Goal: Information Seeking & Learning: Learn about a topic

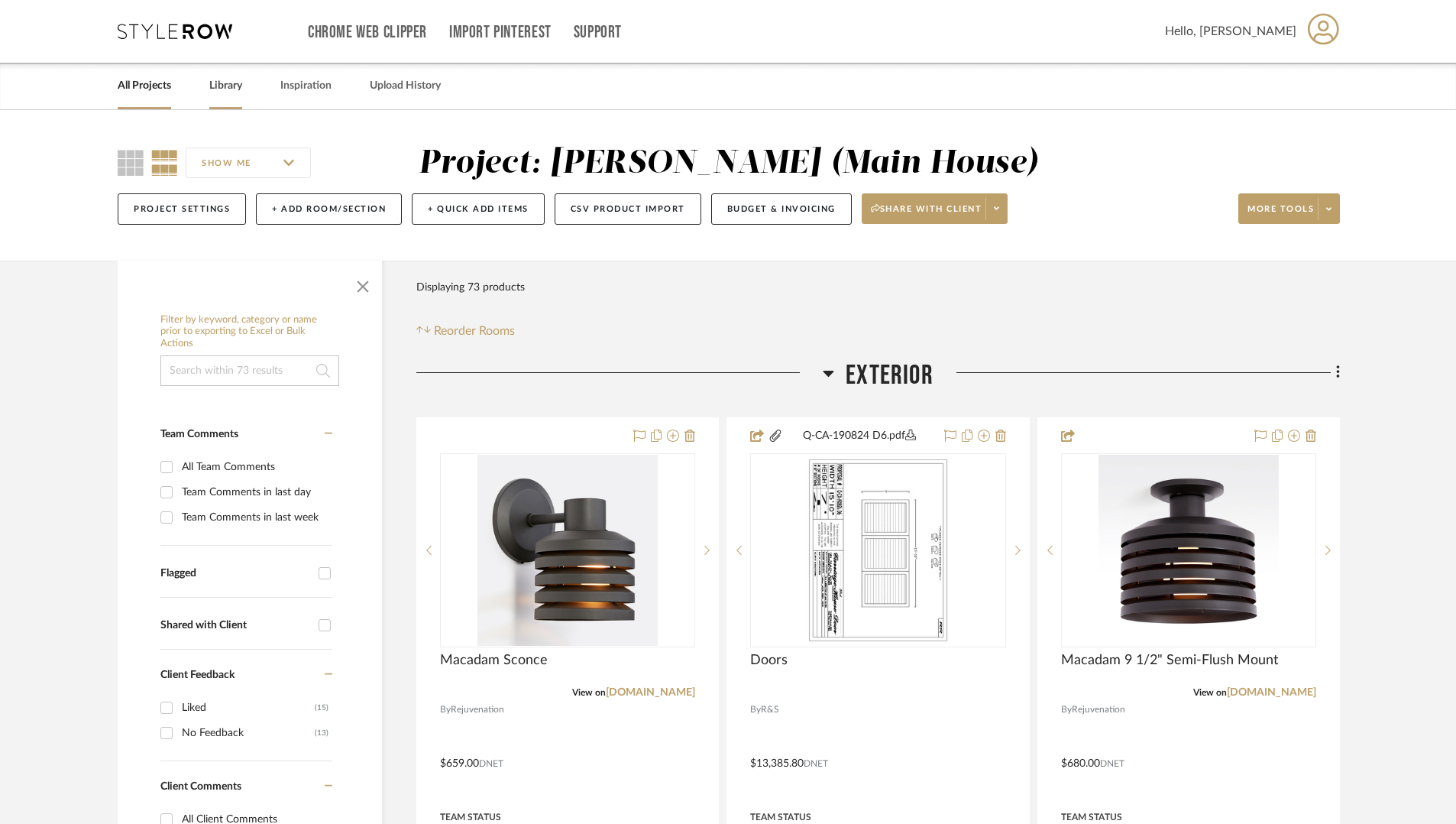
click at [232, 102] on div "Library" at bounding box center [226, 85] width 33 height 46
click at [232, 96] on div "Library" at bounding box center [226, 85] width 33 height 46
click at [233, 86] on link "Library" at bounding box center [226, 85] width 33 height 21
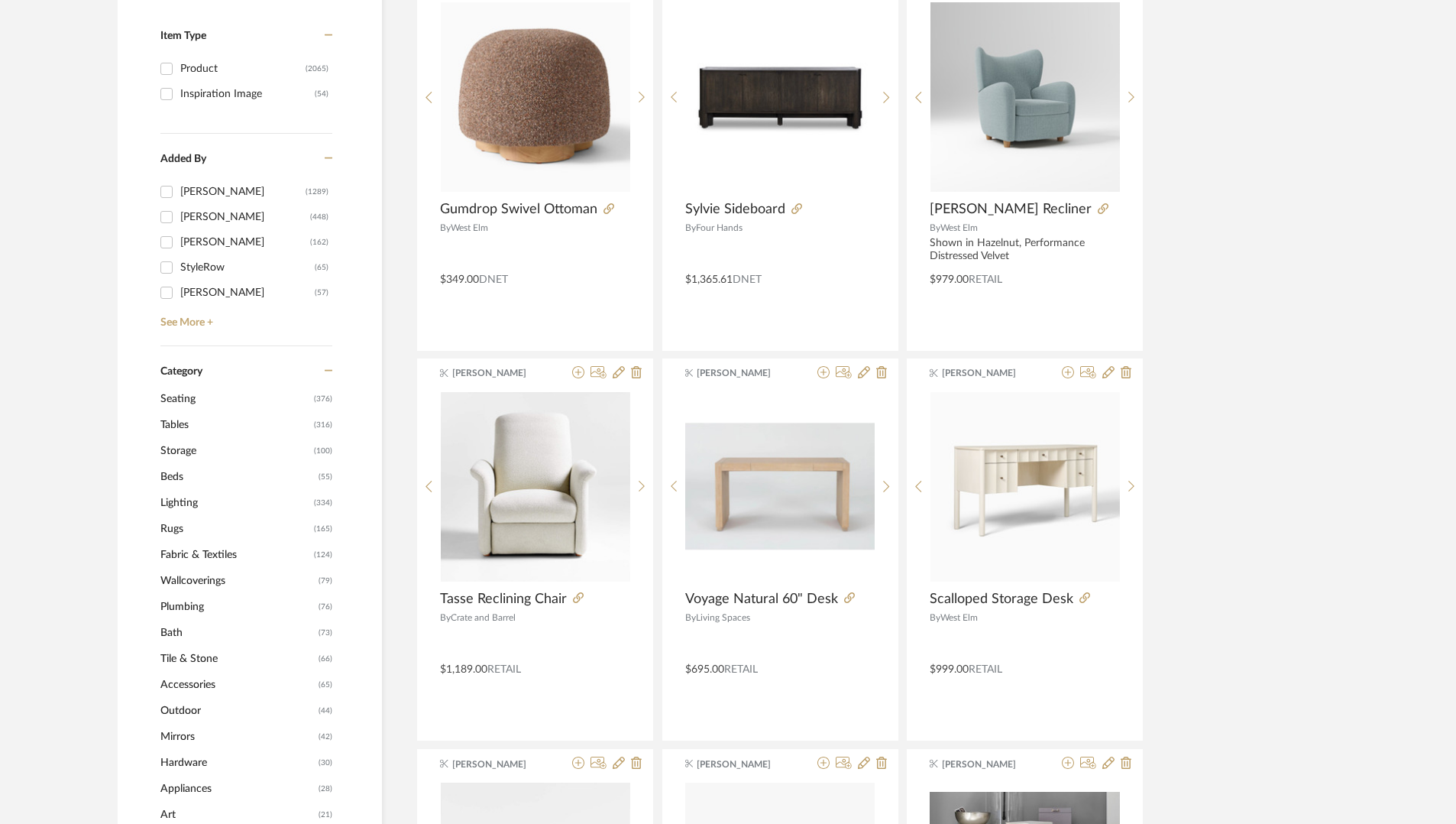
scroll to position [378, 0]
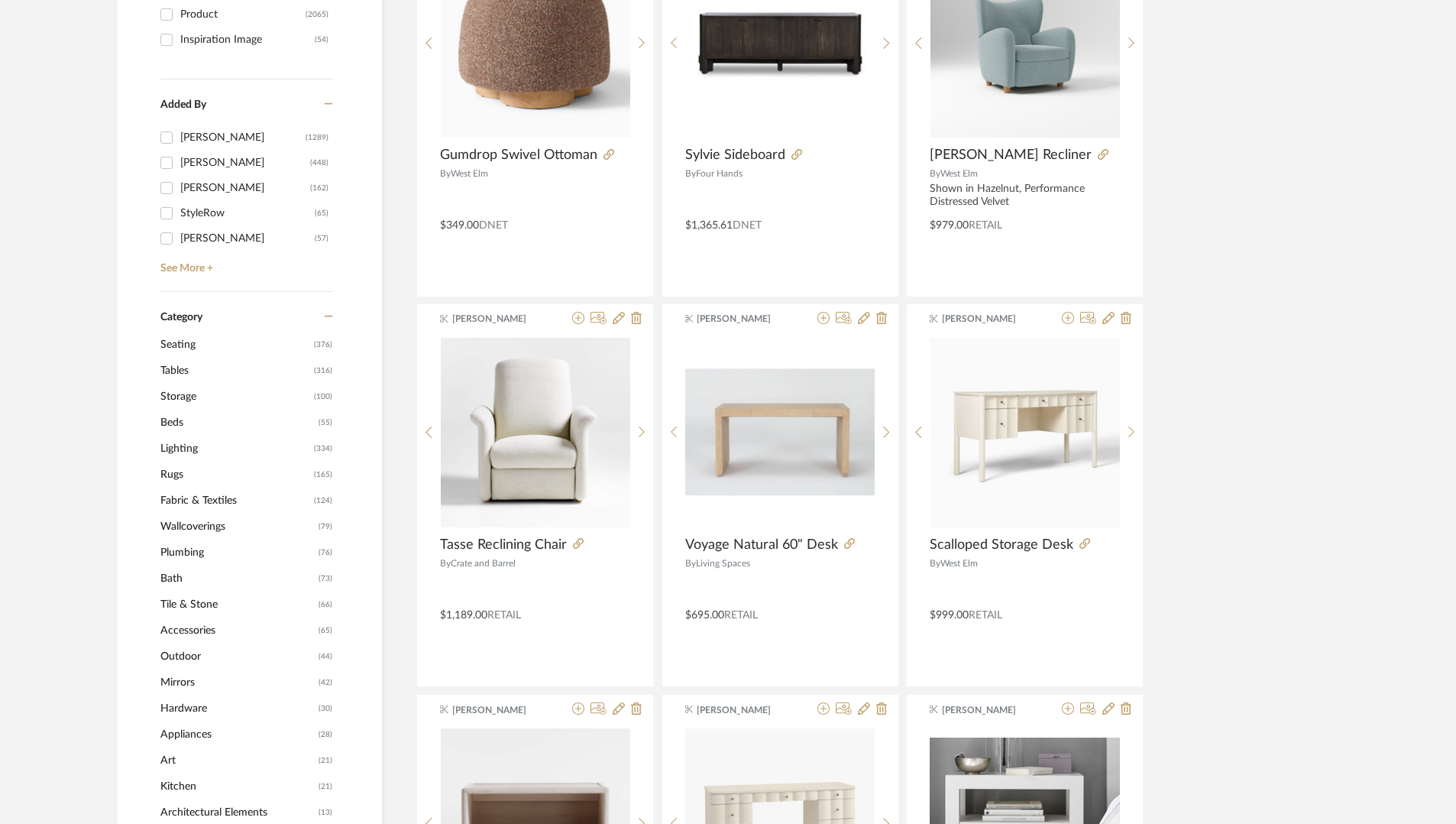
click at [196, 451] on span "Lighting" at bounding box center [235, 448] width 150 height 26
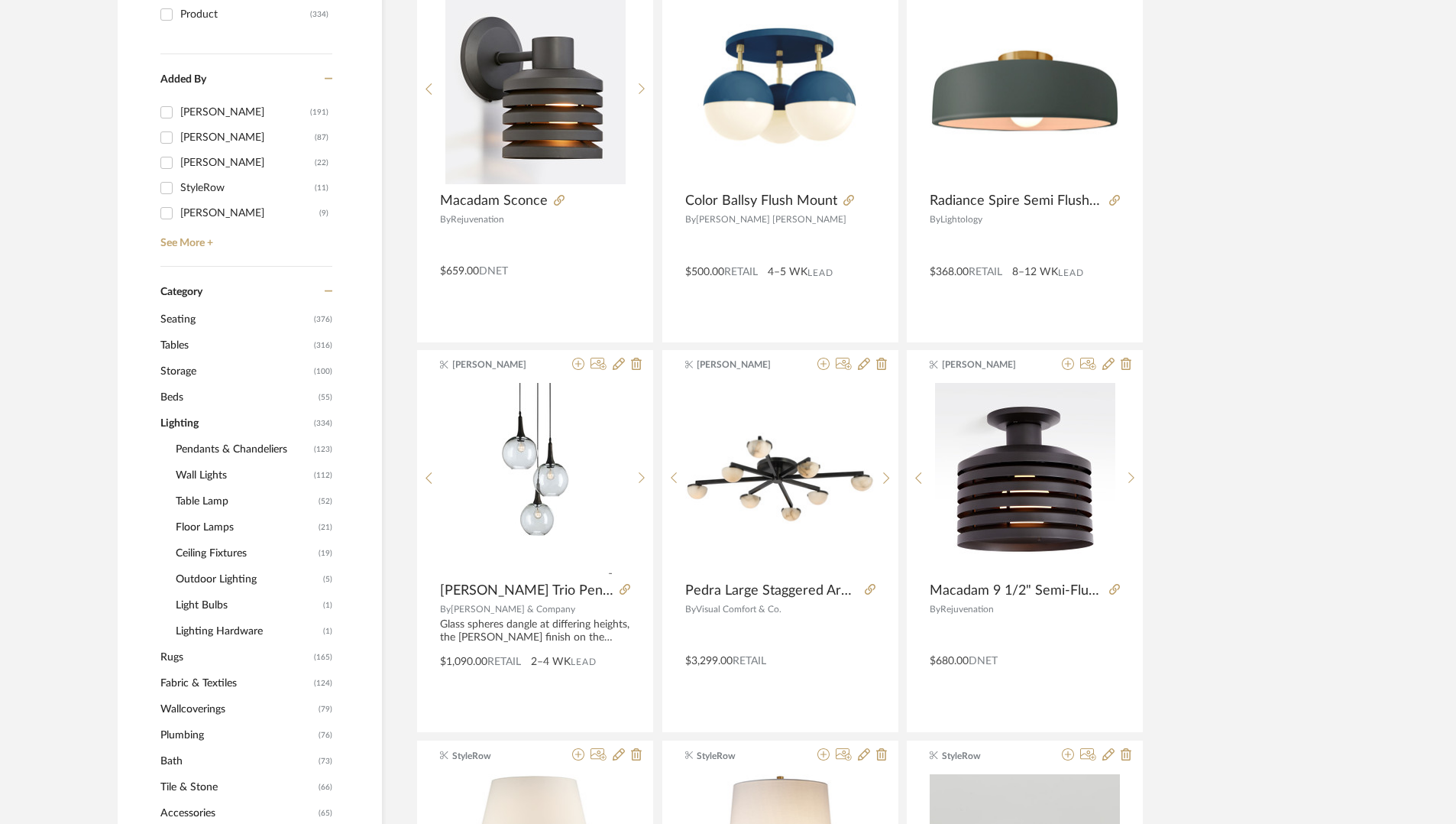
click at [243, 453] on span "Pendants & Chandeliers" at bounding box center [243, 449] width 135 height 26
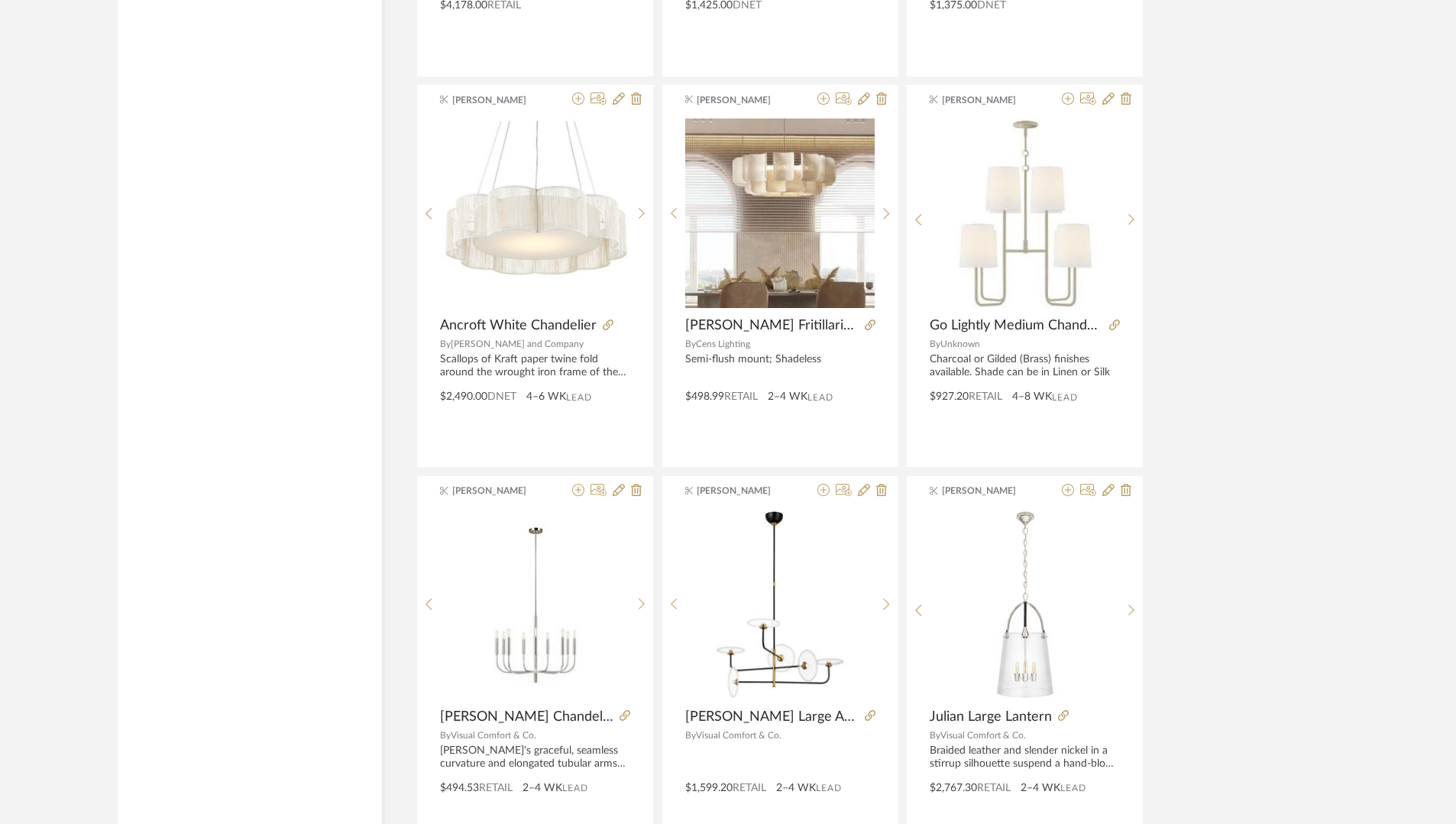
scroll to position [3284, 0]
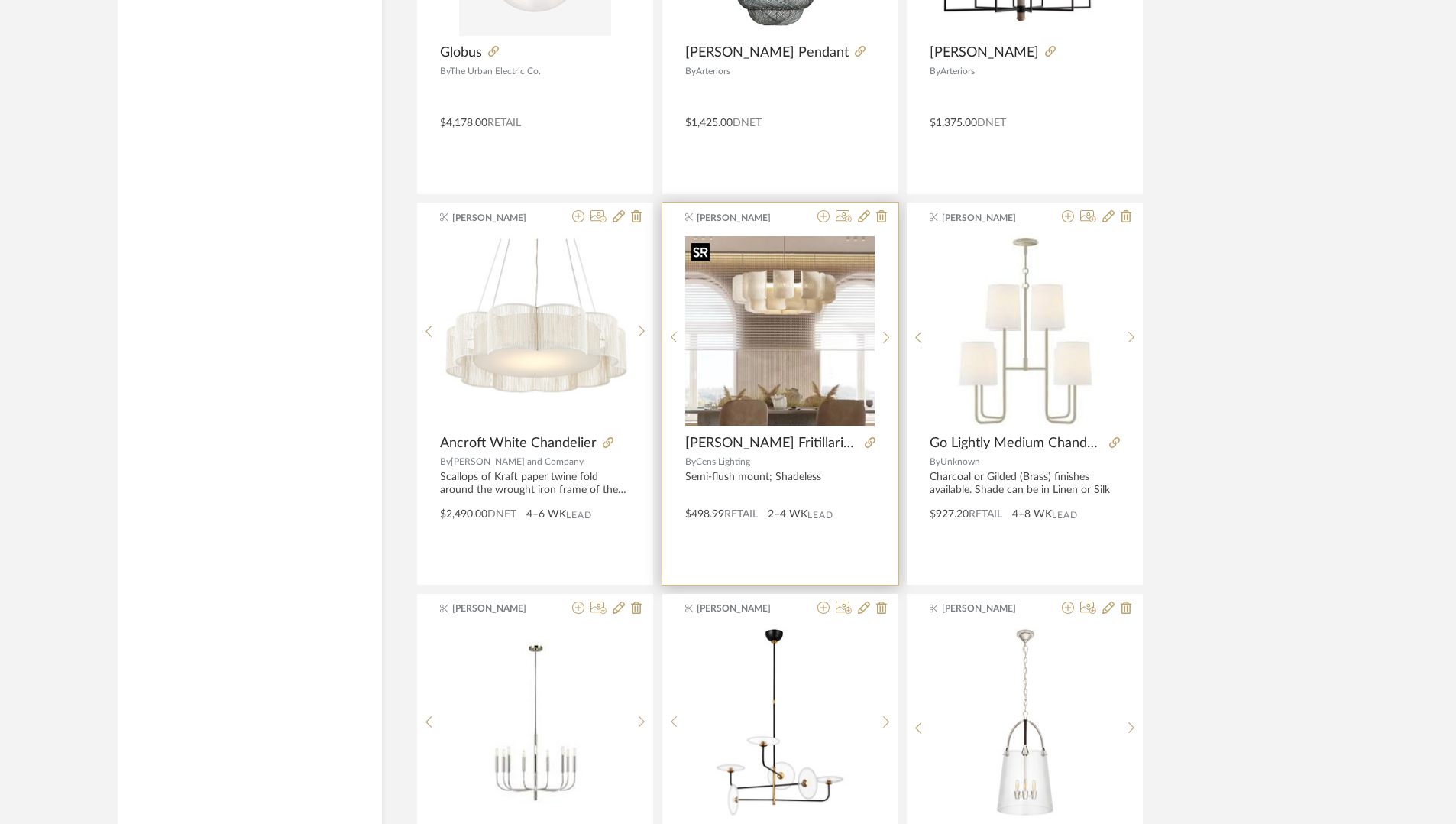
click at [801, 348] on img "0" at bounding box center [780, 331] width 189 height 189
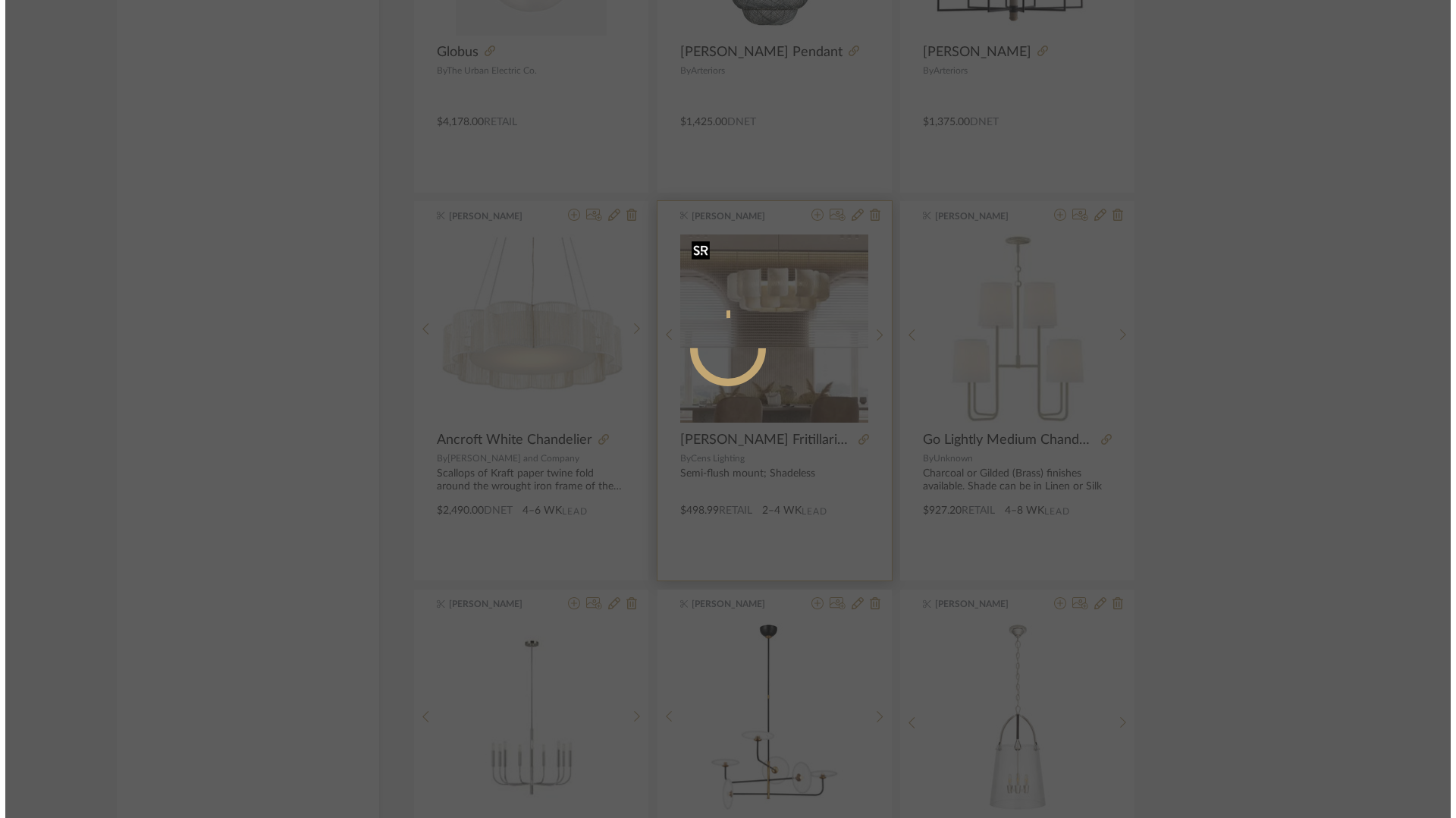
scroll to position [0, 0]
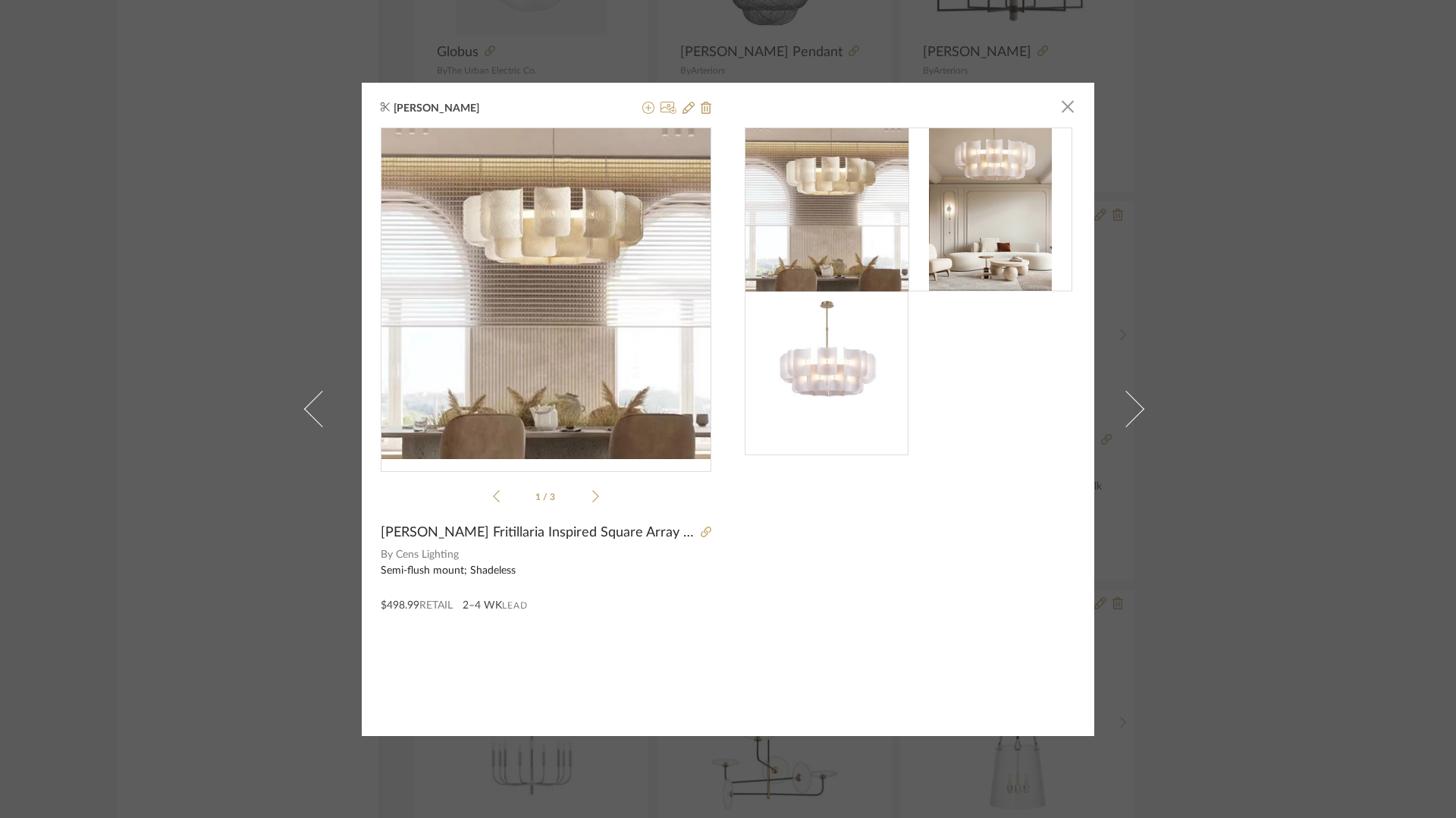
click at [824, 354] on img at bounding box center [827, 373] width 123 height 163
click at [823, 388] on img at bounding box center [827, 373] width 123 height 163
click at [592, 496] on icon at bounding box center [596, 496] width 7 height 14
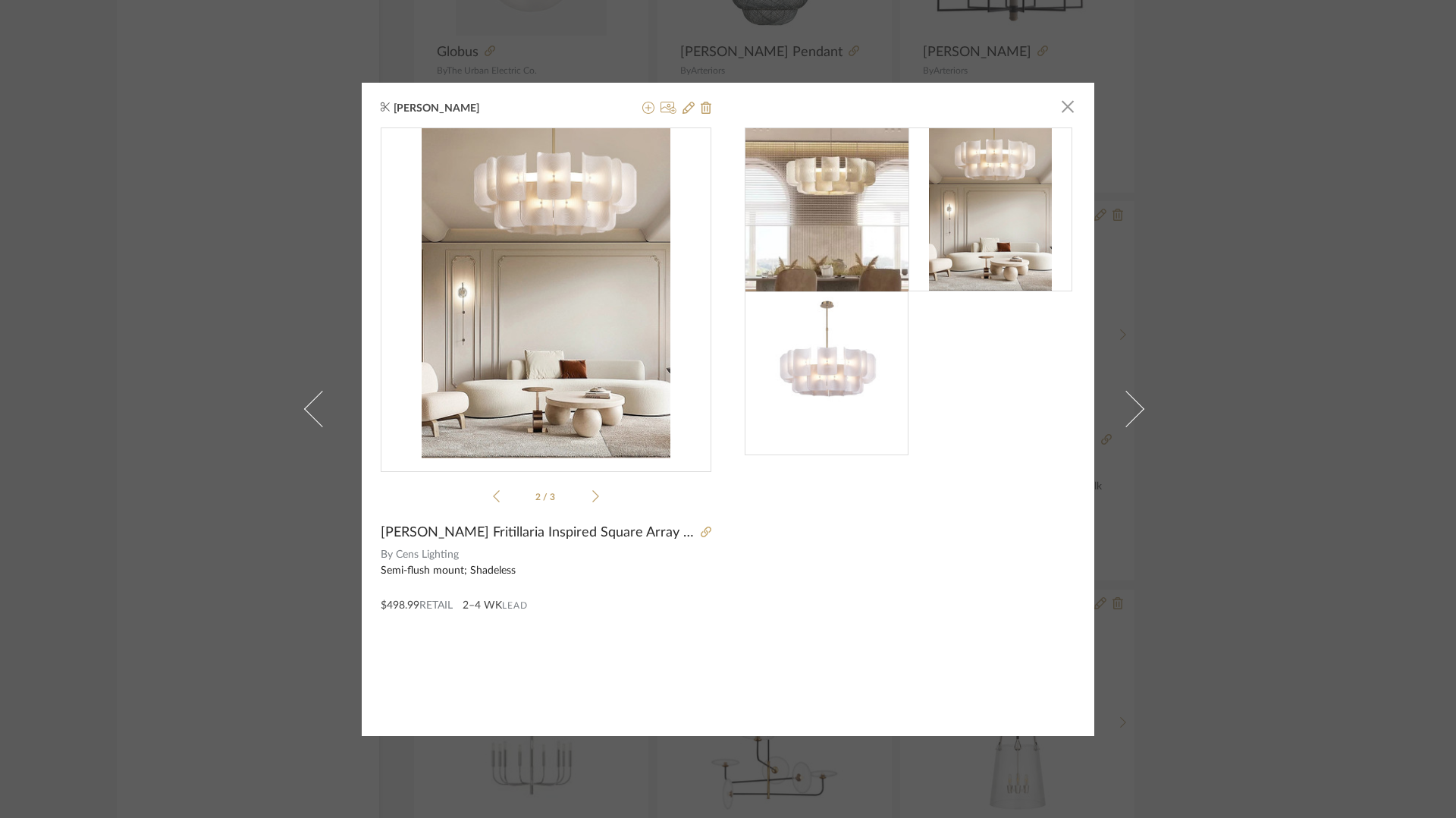
click at [592, 496] on icon at bounding box center [596, 496] width 7 height 14
